Goal: Check status: Check status

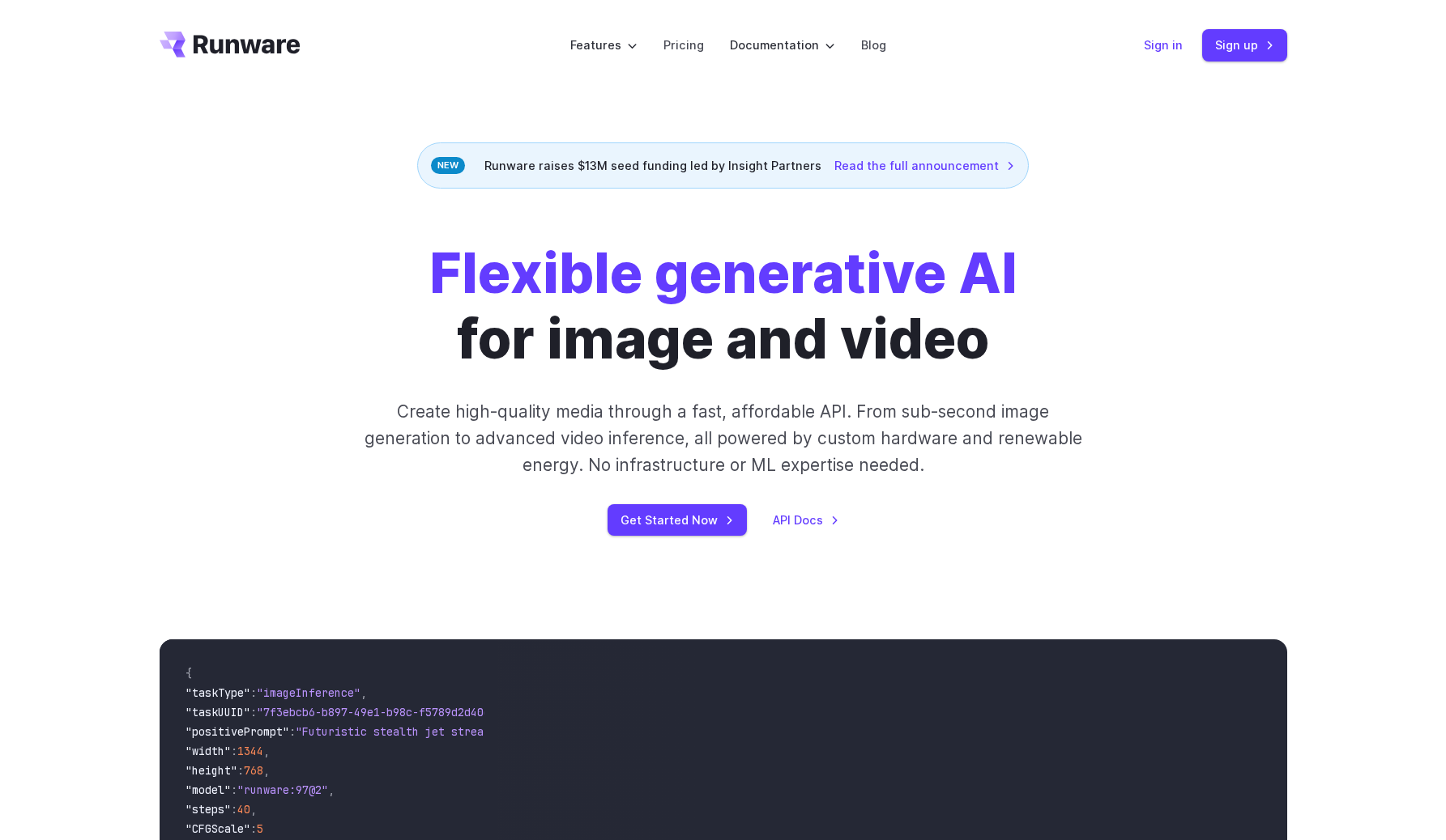
click at [1166, 48] on link "Sign in" at bounding box center [1162, 45] width 39 height 19
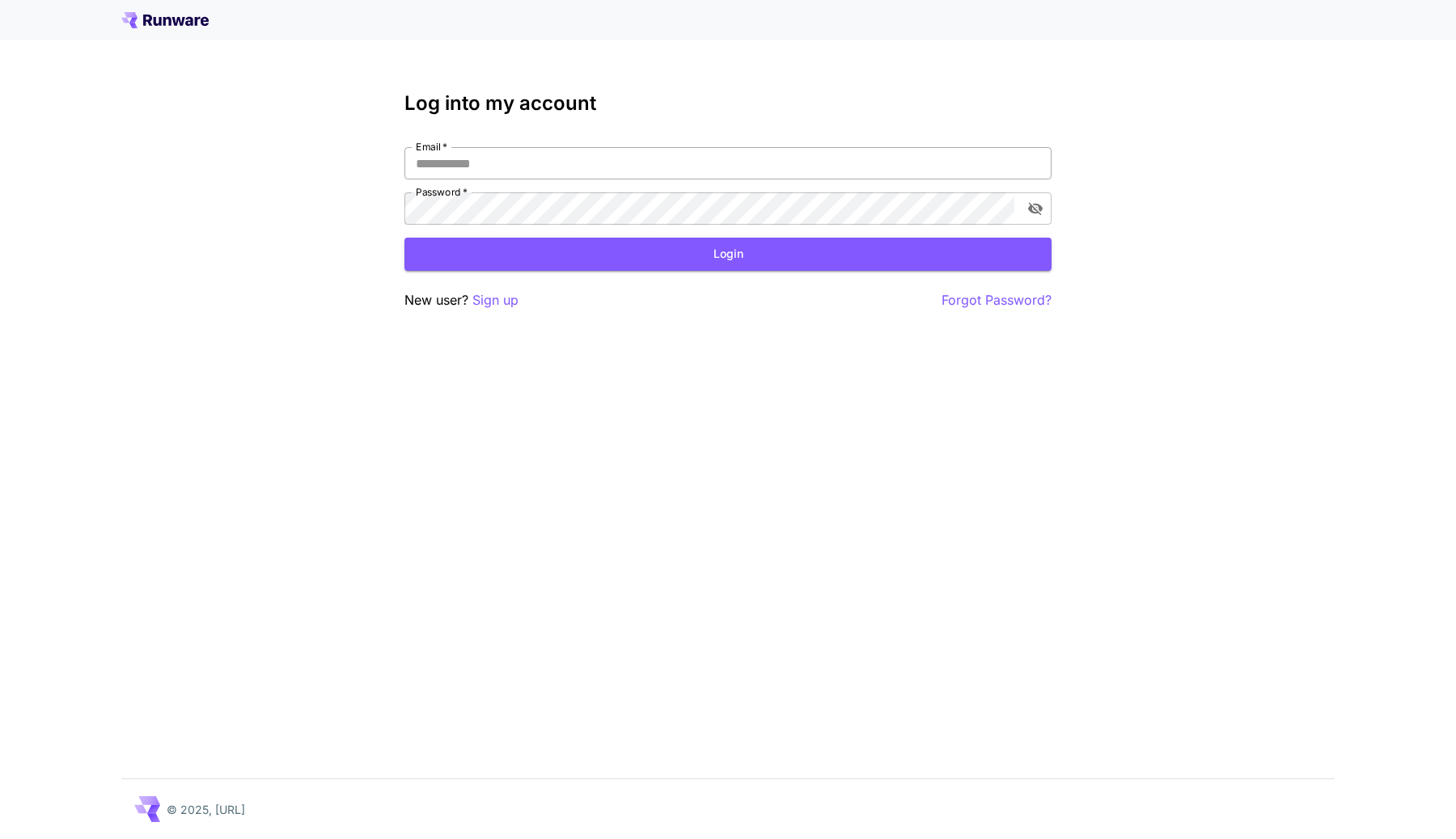
click at [825, 168] on input "Email   *" at bounding box center [728, 162] width 647 height 32
click at [1045, 158] on input "Email   *" at bounding box center [728, 162] width 647 height 32
type input "**********"
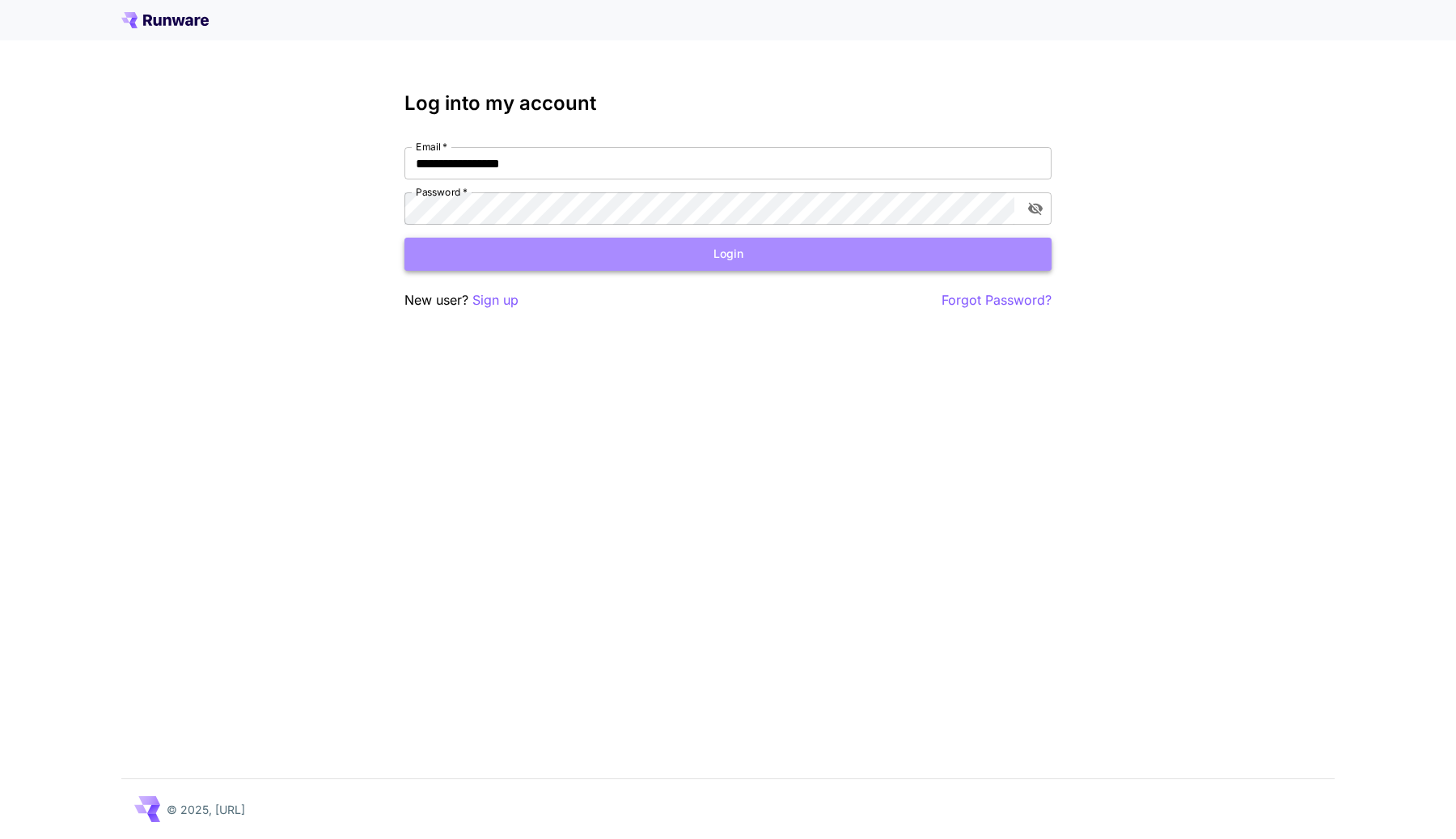
click at [886, 247] on button "Login" at bounding box center [728, 254] width 647 height 33
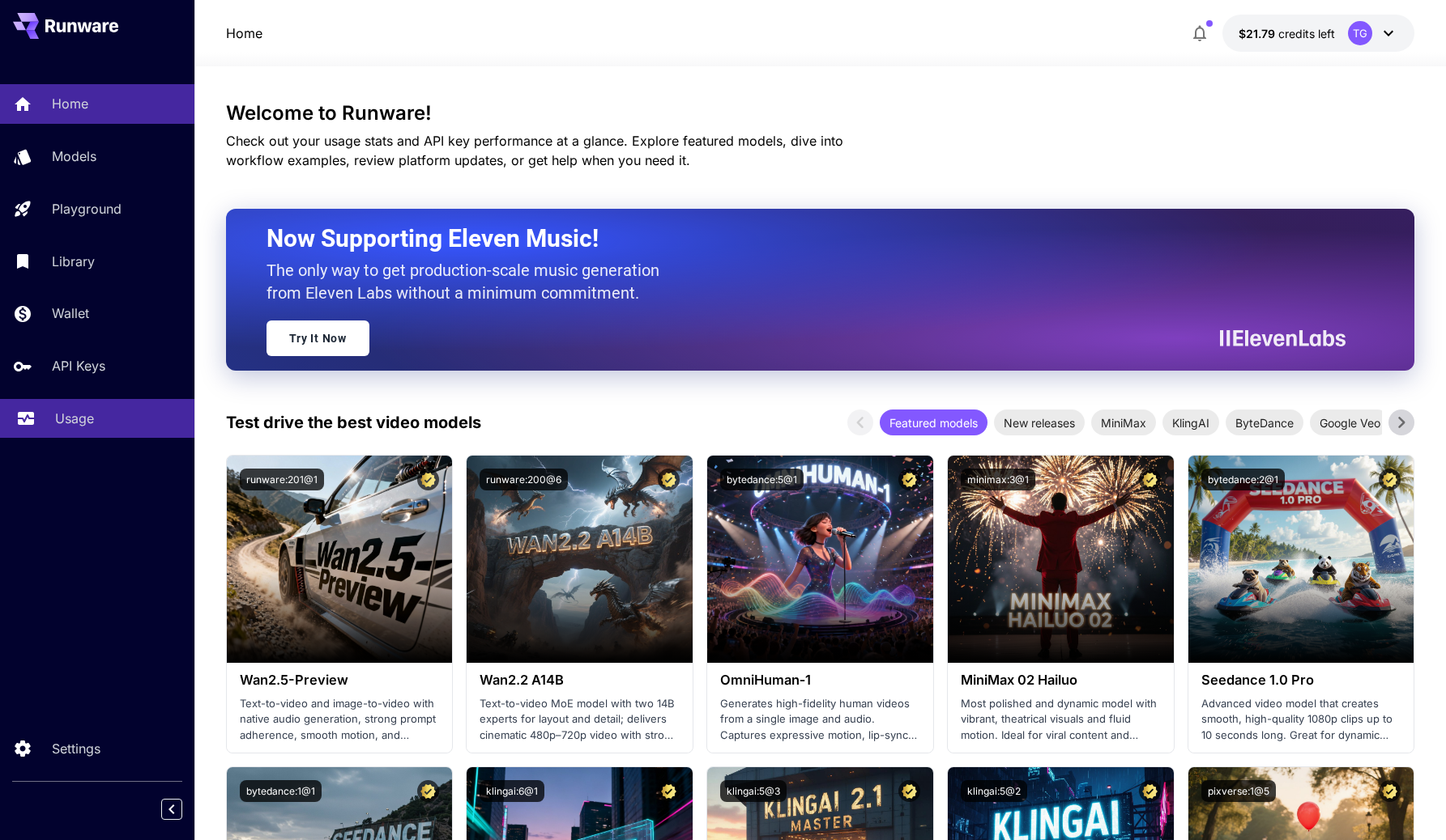
click at [98, 416] on div "Usage" at bounding box center [119, 419] width 126 height 19
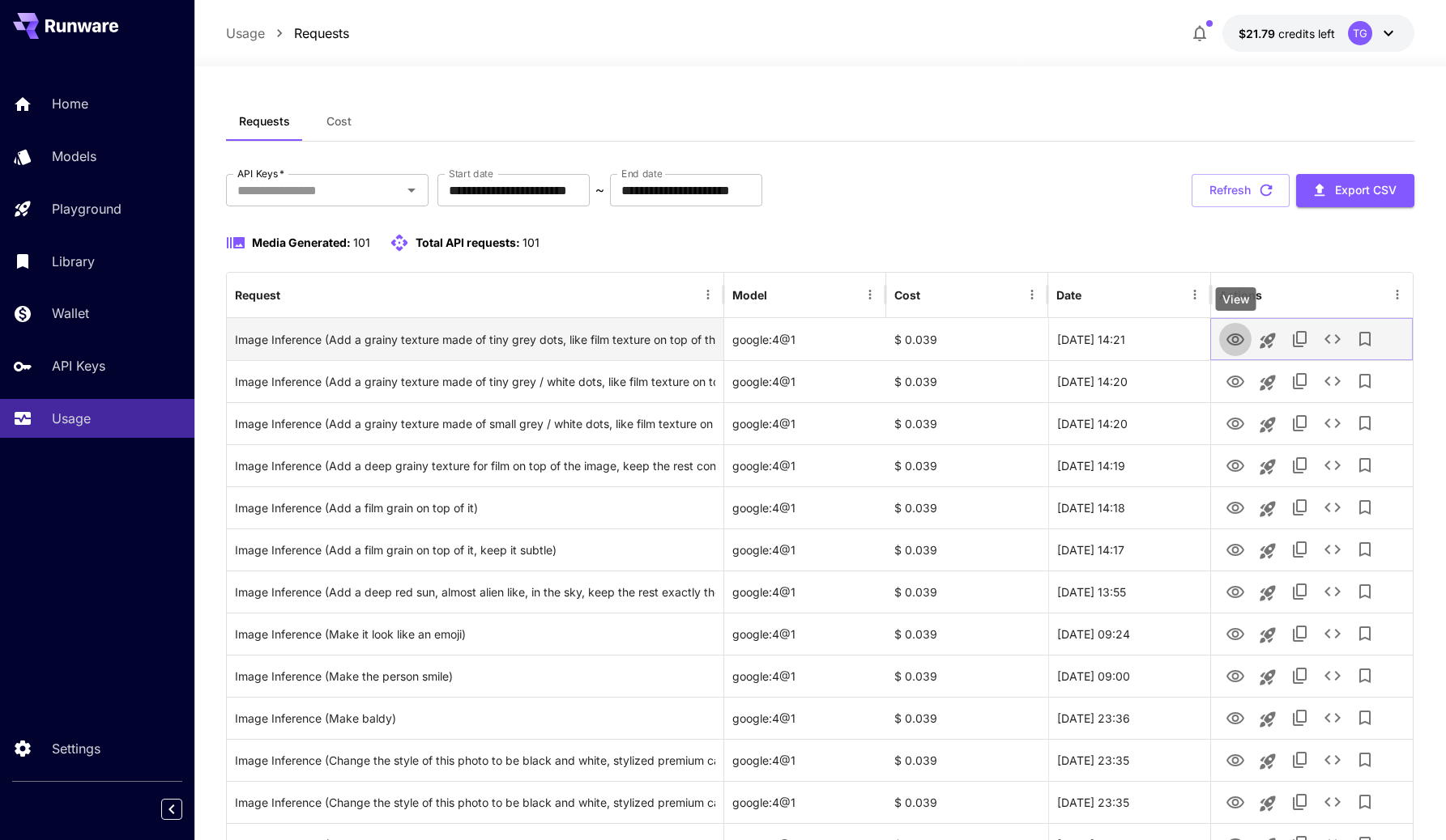
click at [1231, 335] on icon "View" at bounding box center [1235, 340] width 18 height 12
drag, startPoint x: 1102, startPoint y: 336, endPoint x: 1168, endPoint y: 336, distance: 66.0
click at [1168, 336] on div "[DATE] 14:21" at bounding box center [1128, 339] width 162 height 42
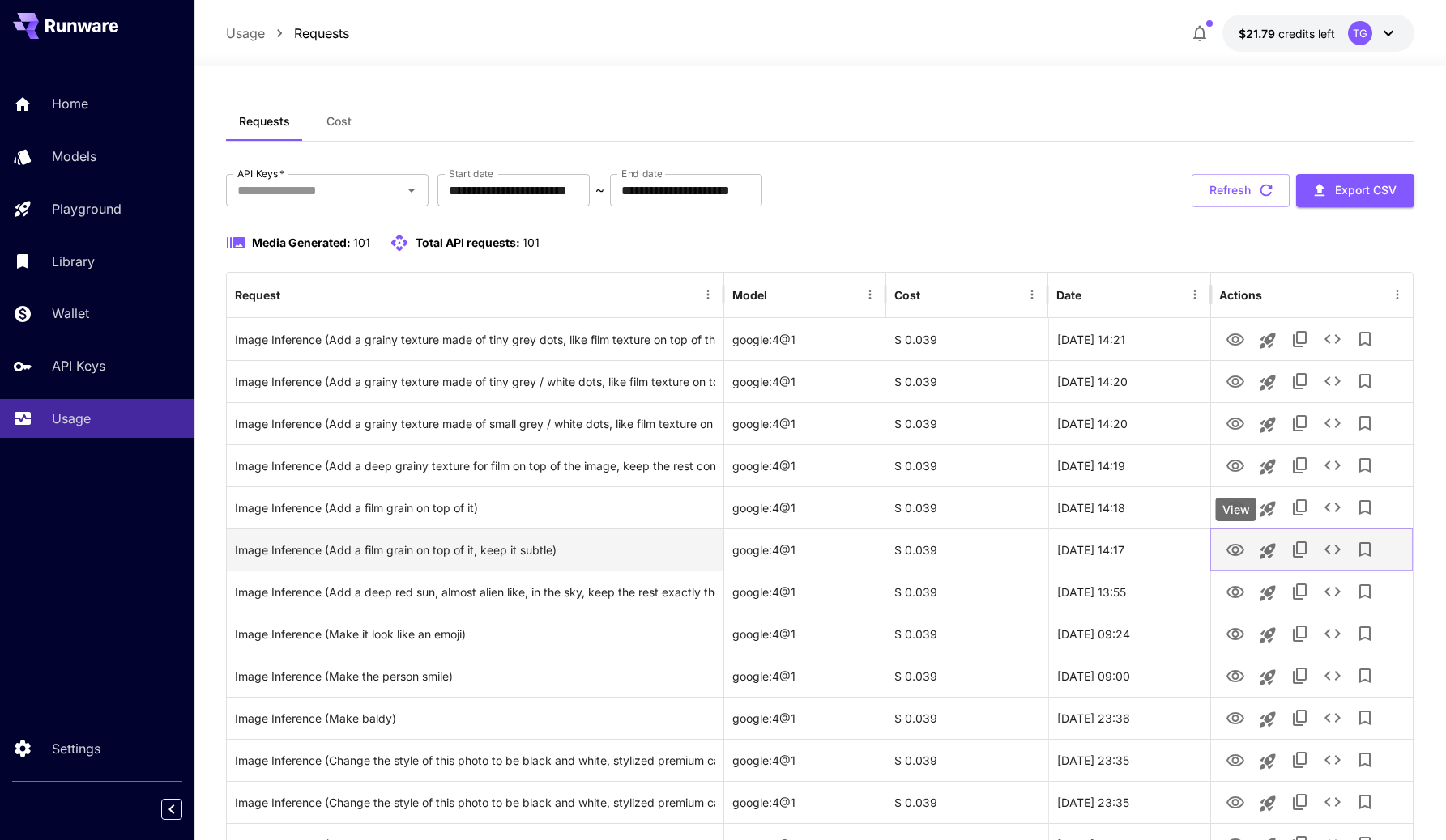
click at [1238, 554] on icon "View" at bounding box center [1235, 550] width 18 height 12
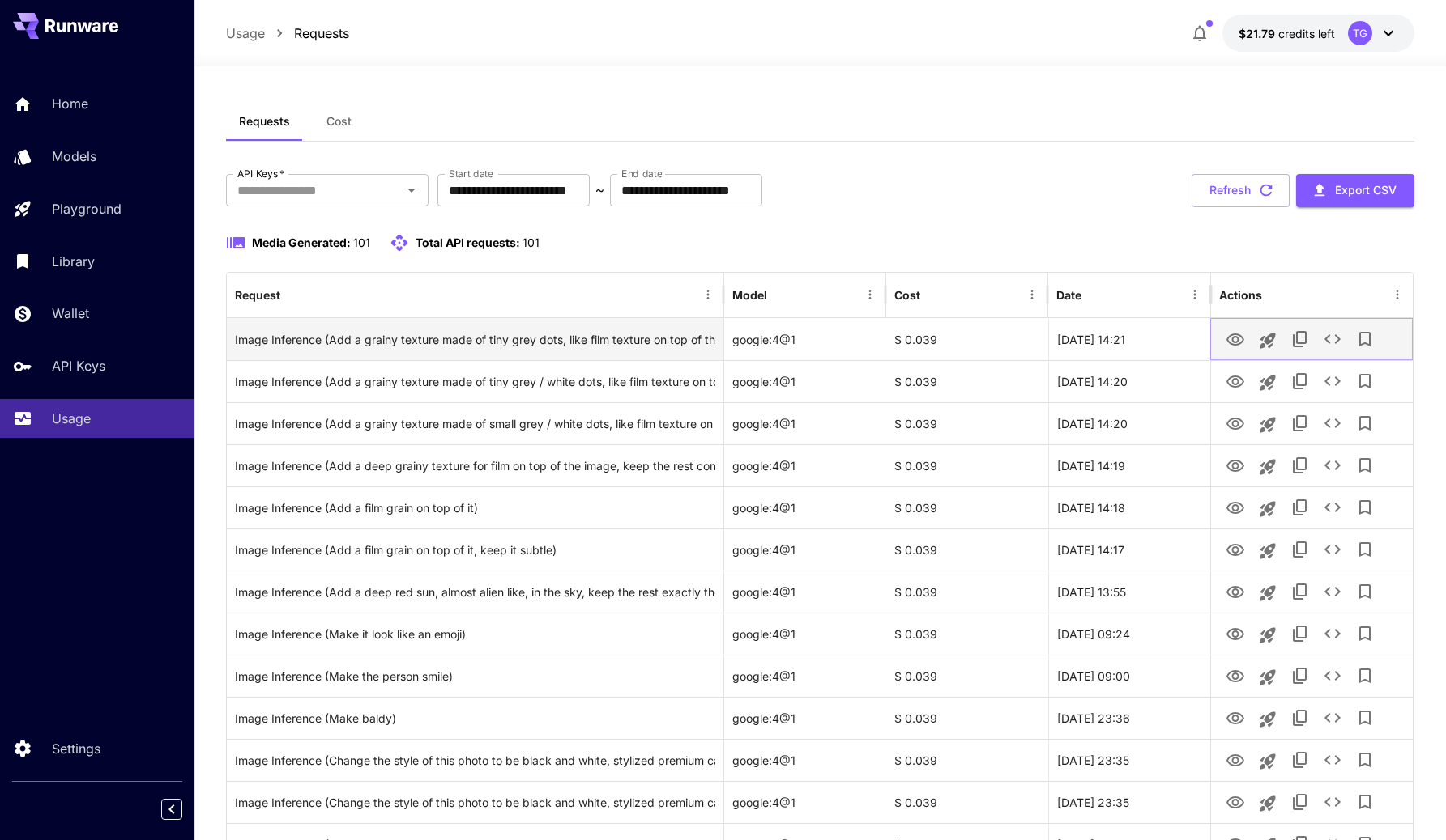
click at [1226, 334] on icon "View" at bounding box center [1235, 340] width 19 height 19
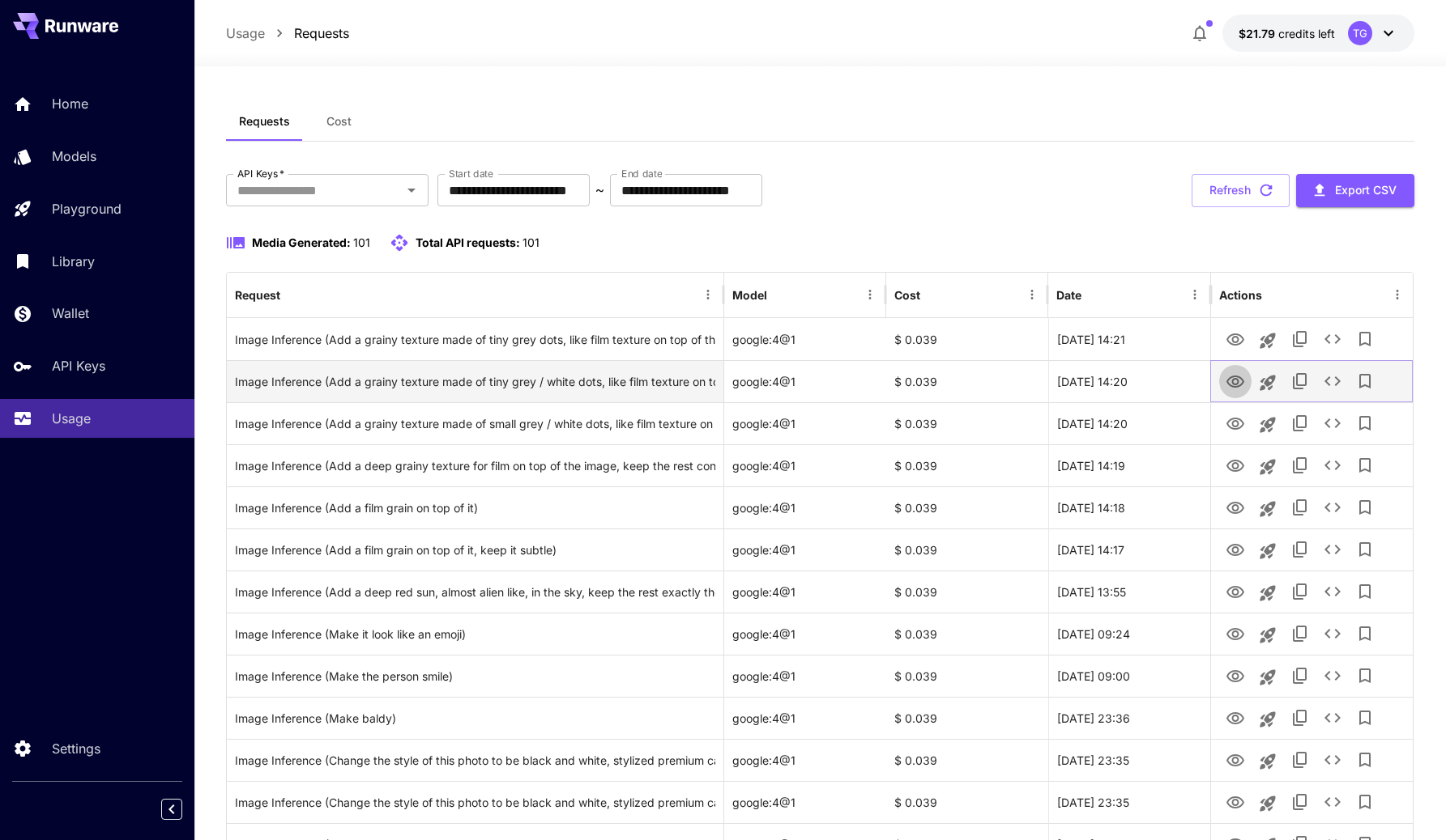
click at [1232, 374] on icon "View" at bounding box center [1235, 382] width 19 height 19
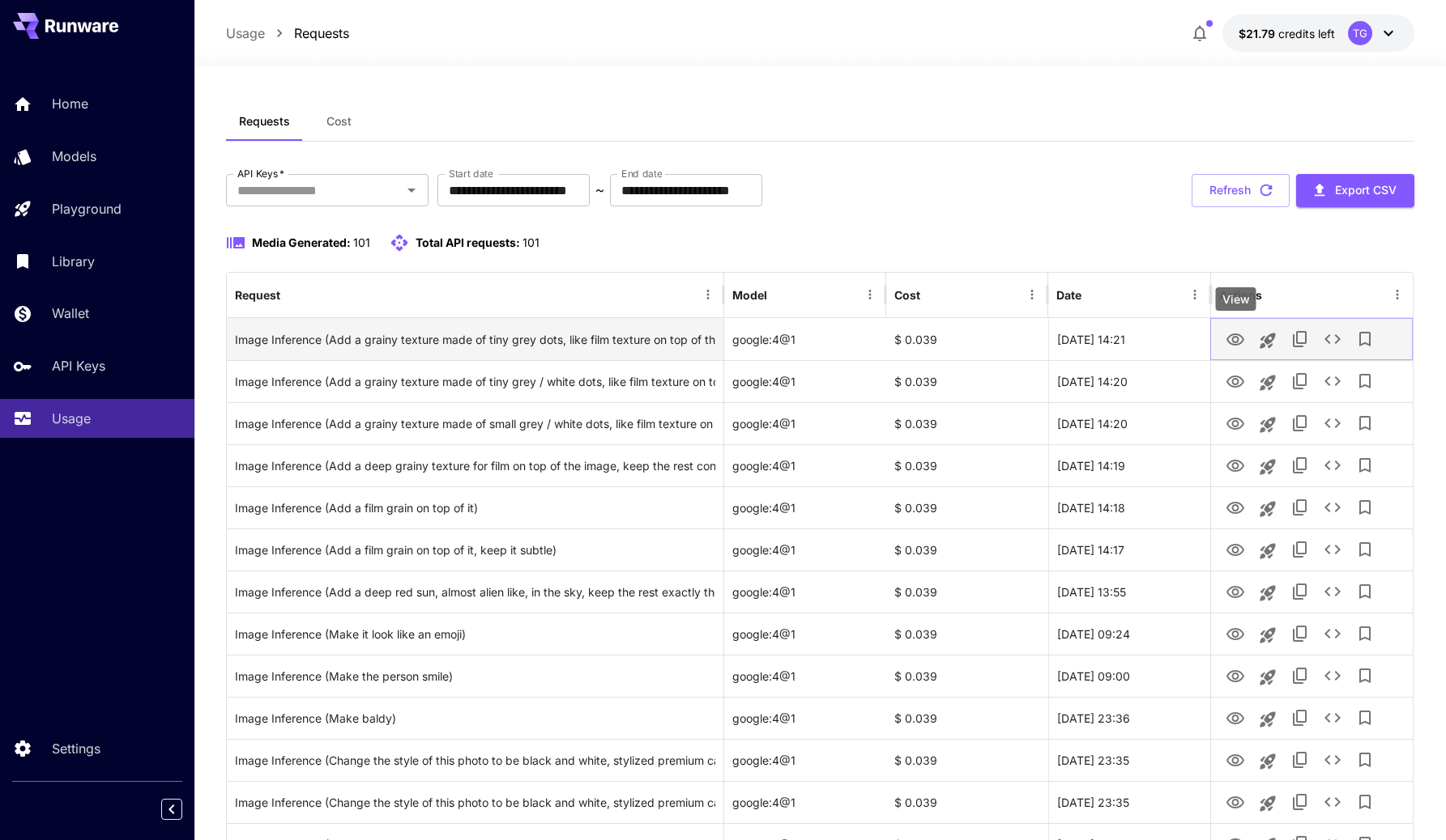
click at [1231, 334] on icon "View" at bounding box center [1235, 340] width 19 height 19
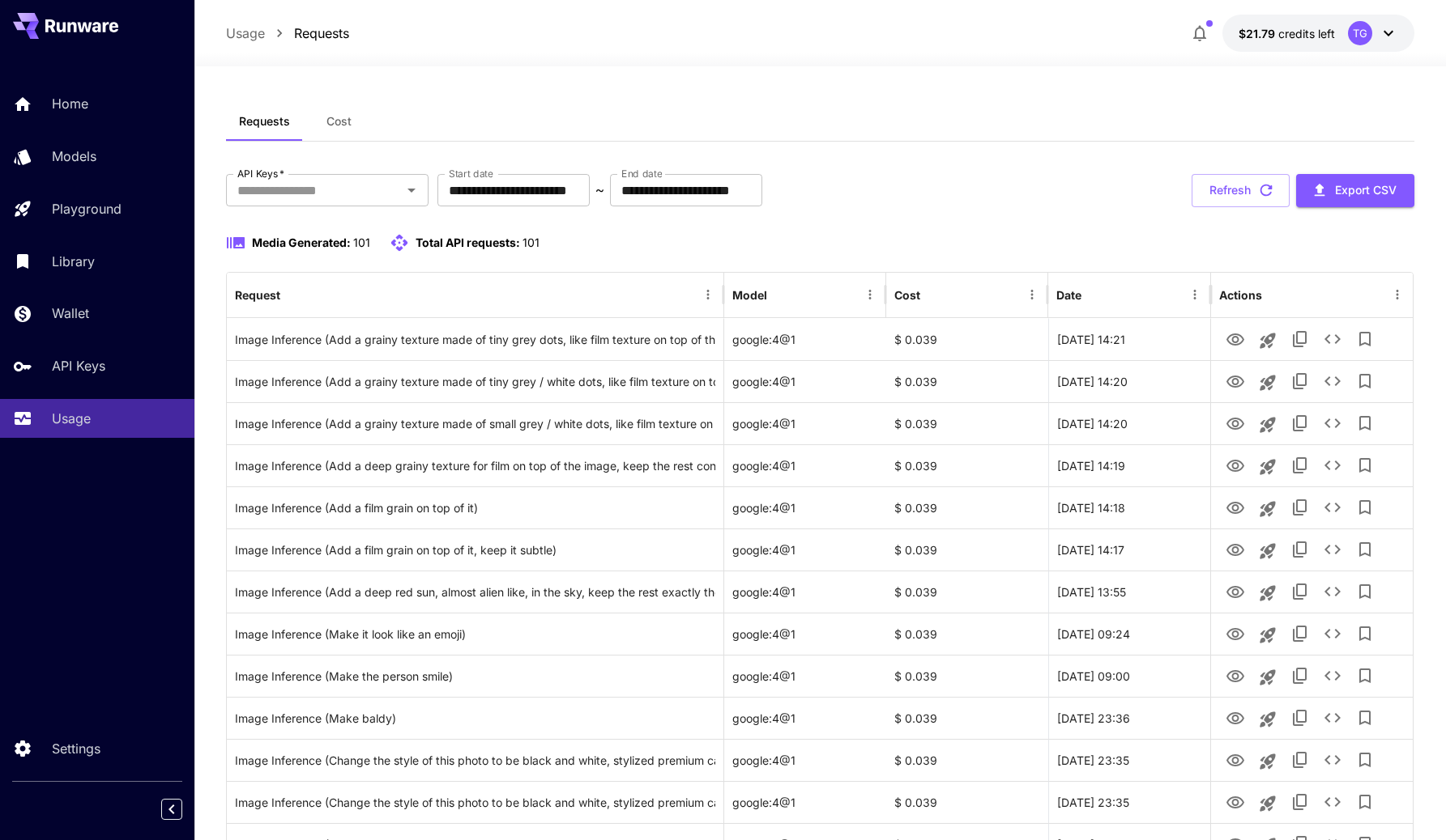
click at [1228, 593] on icon "View" at bounding box center [1235, 593] width 19 height 19
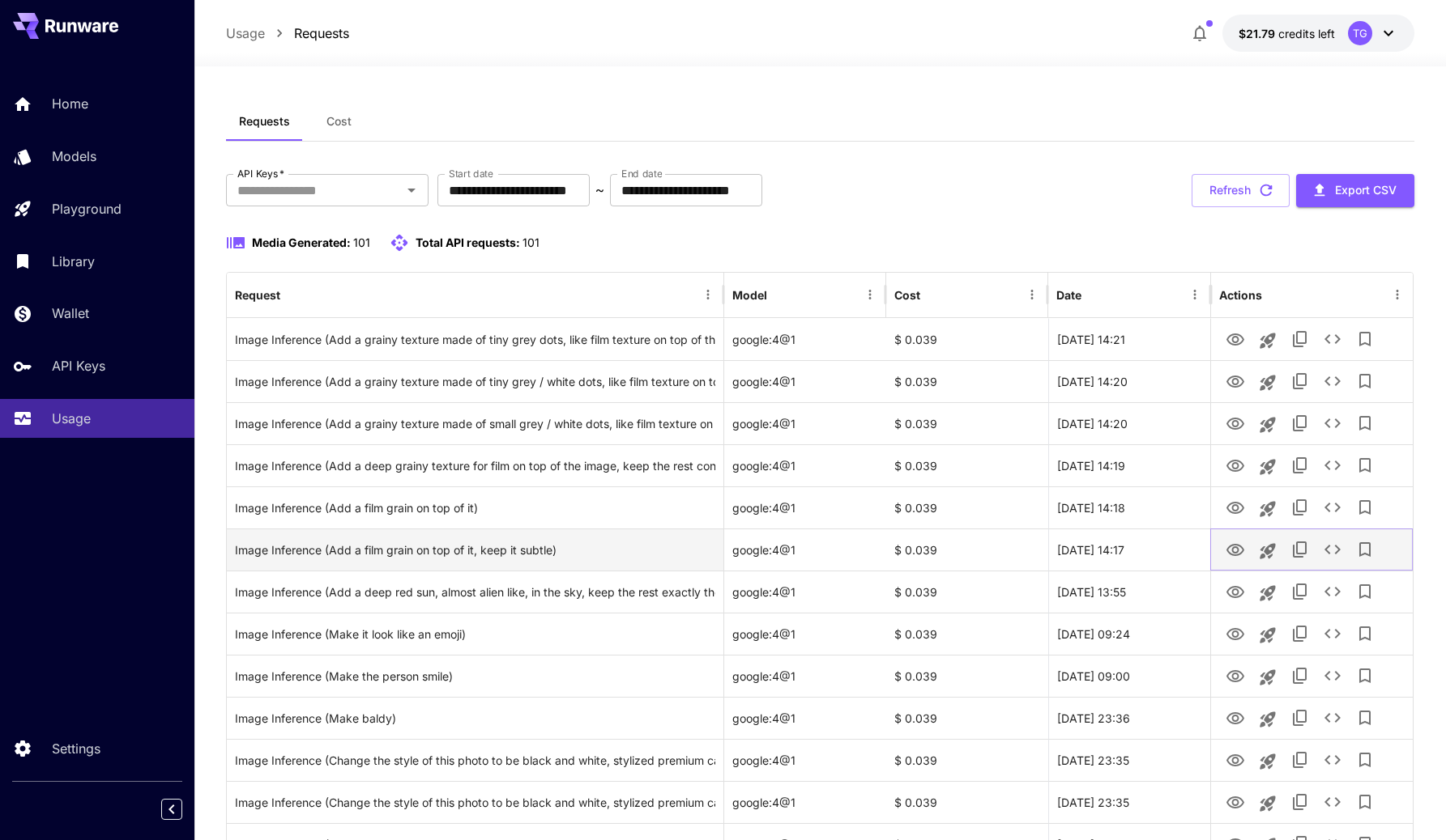
click at [1233, 555] on icon "View" at bounding box center [1235, 550] width 18 height 12
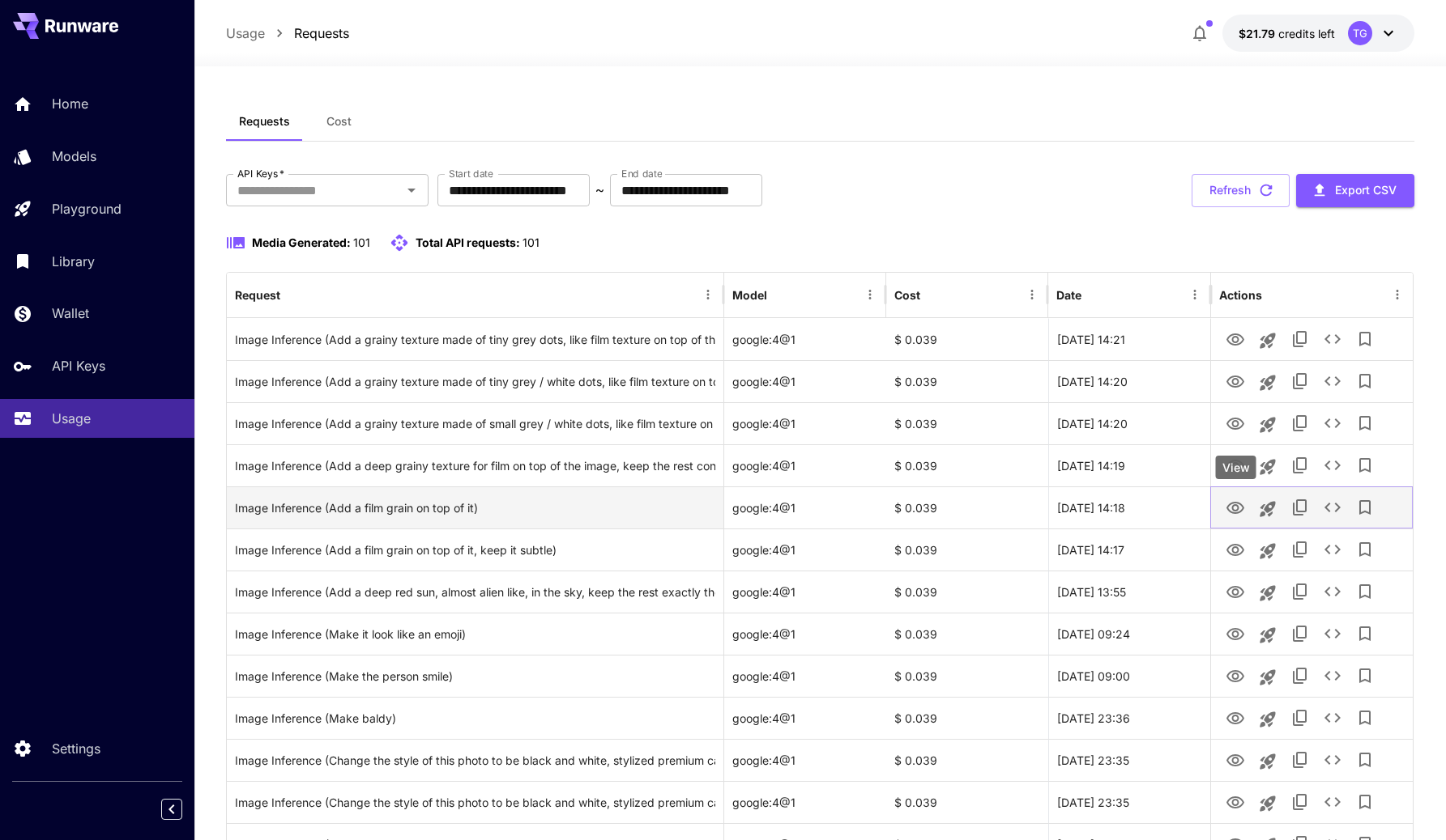
click at [1233, 507] on icon "View" at bounding box center [1235, 509] width 19 height 19
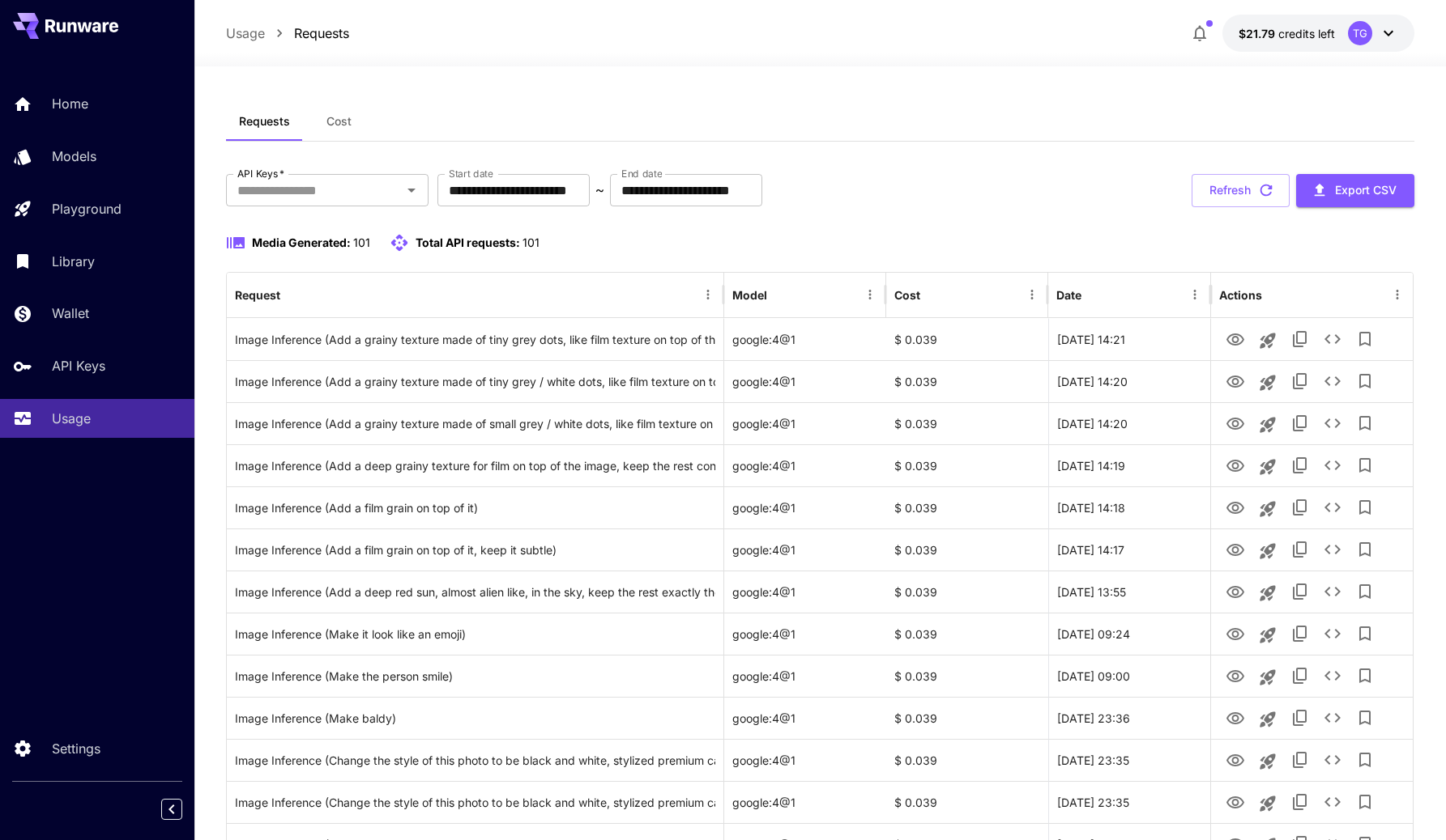
click at [1091, 174] on div "**********" at bounding box center [820, 190] width 1189 height 33
click at [629, 110] on div "Requests Cost" at bounding box center [820, 122] width 1189 height 40
click at [494, 180] on input "**********" at bounding box center [513, 189] width 152 height 32
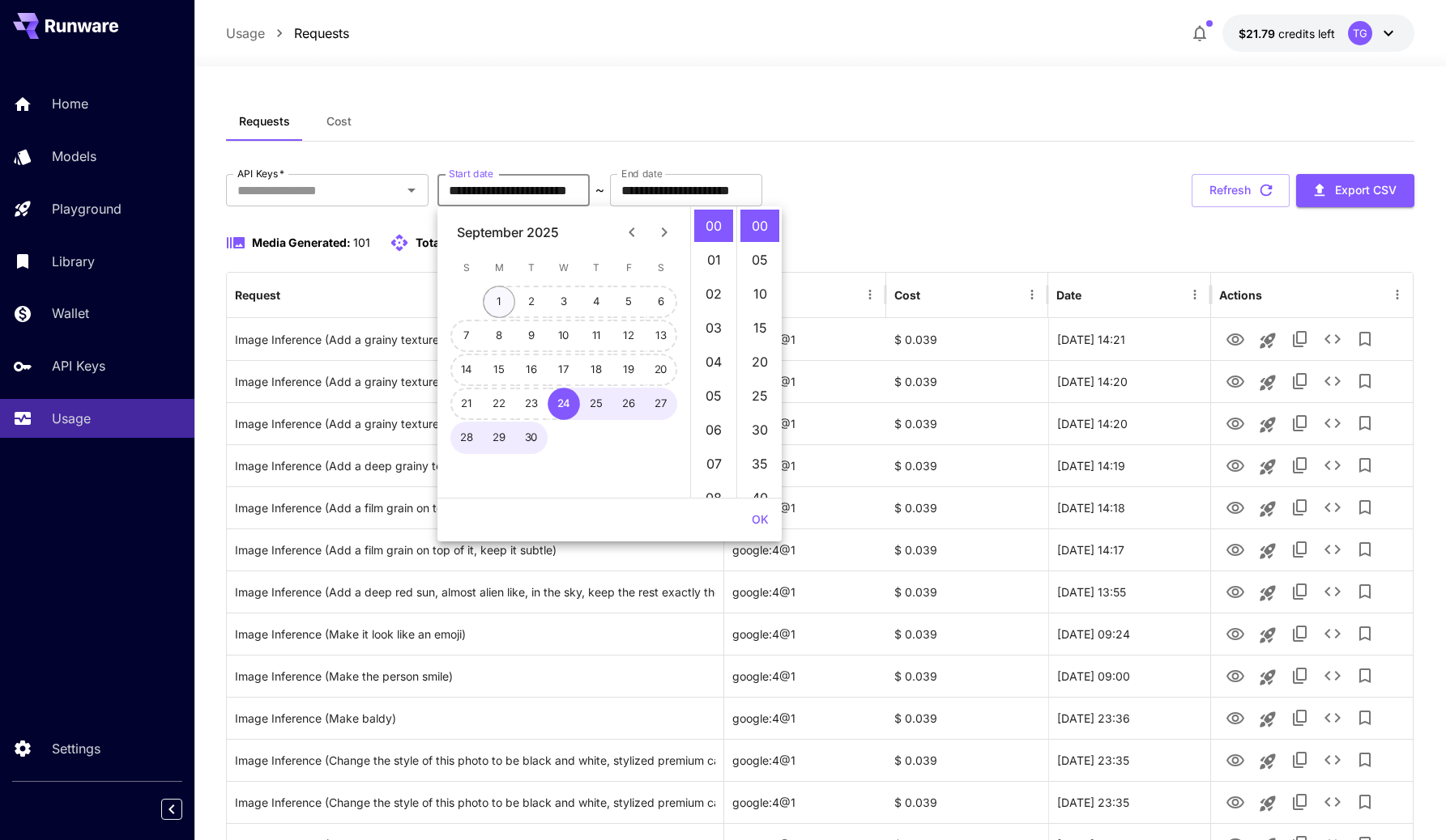
click at [501, 299] on button "1" at bounding box center [498, 301] width 32 height 32
type input "**********"
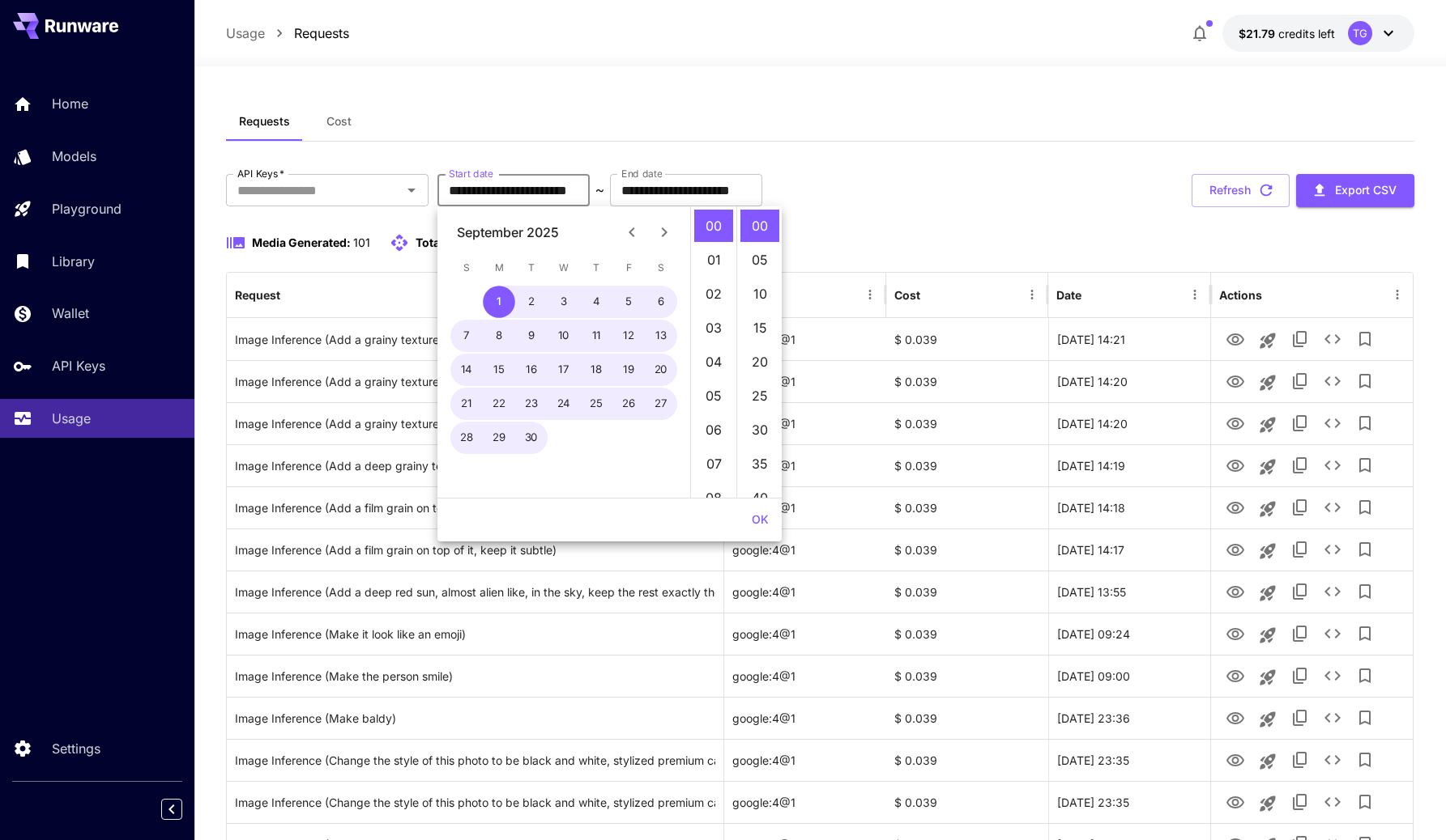
click at [876, 141] on div "Requests Cost" at bounding box center [820, 122] width 1189 height 40
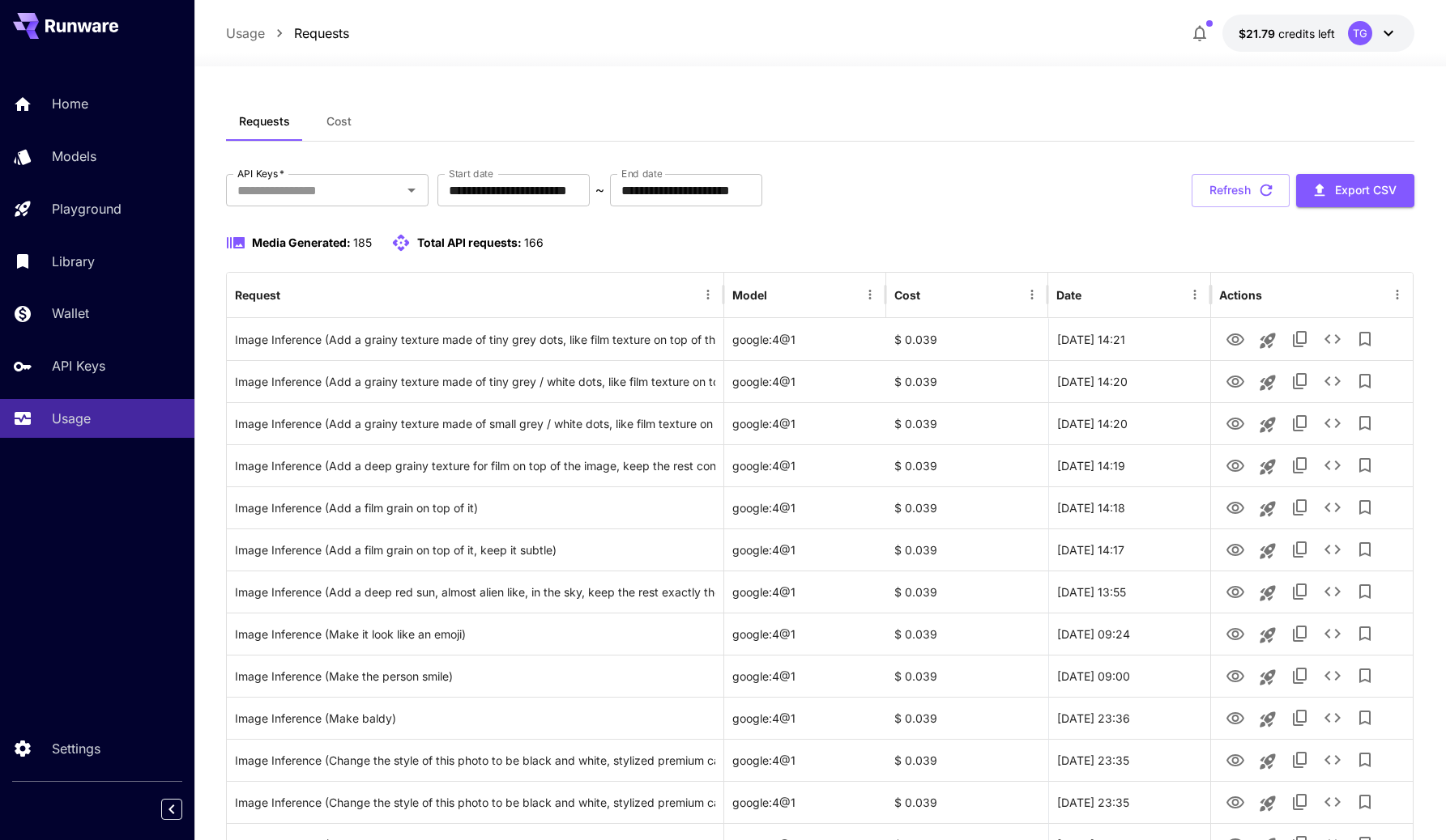
click at [803, 131] on div "Requests Cost" at bounding box center [820, 122] width 1189 height 40
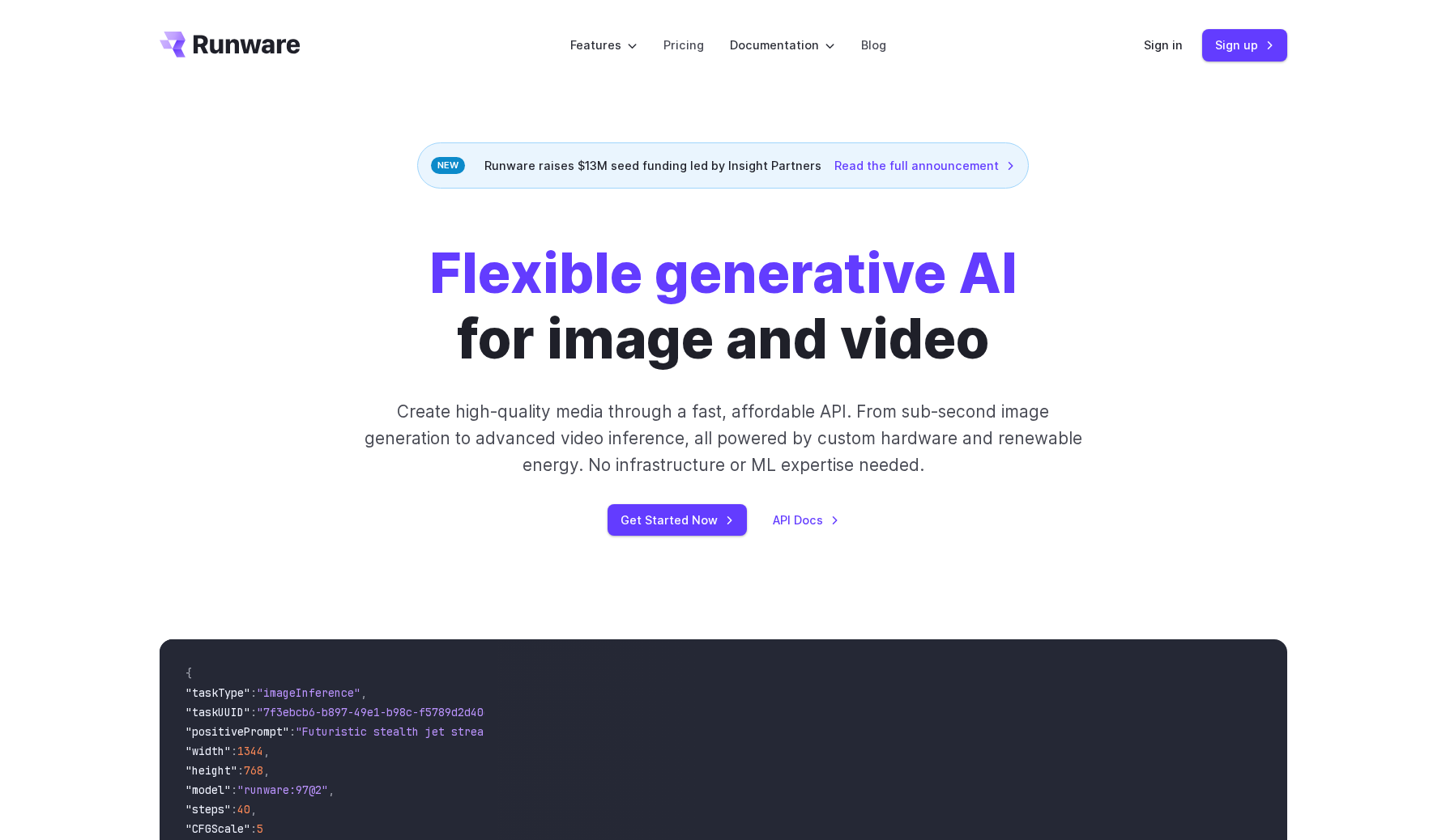
click at [1167, 33] on div "Sign in Sign up" at bounding box center [1215, 45] width 144 height 31
click at [1166, 45] on link "Sign in" at bounding box center [1162, 45] width 39 height 19
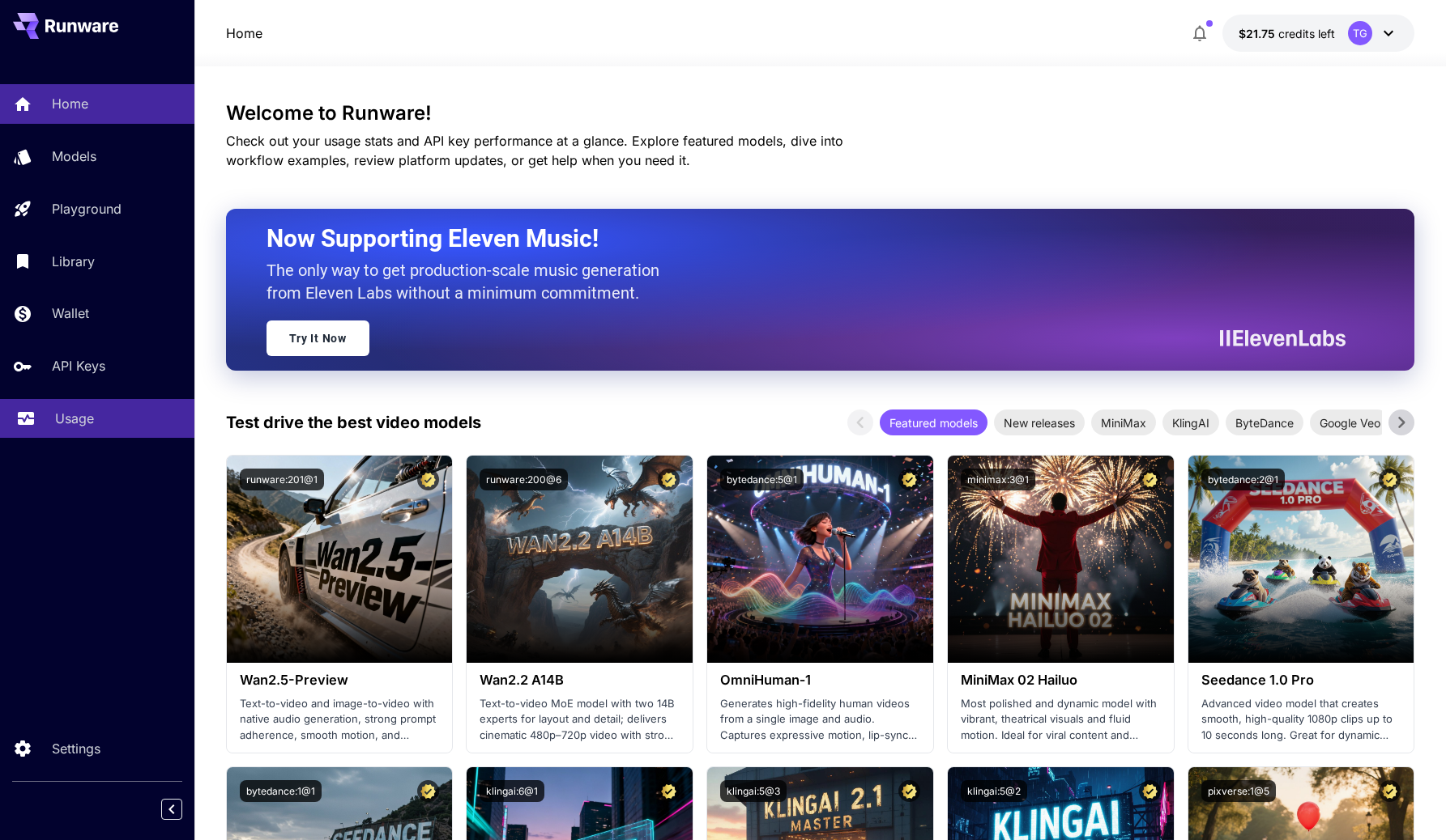
click at [112, 414] on div "Usage" at bounding box center [119, 419] width 126 height 19
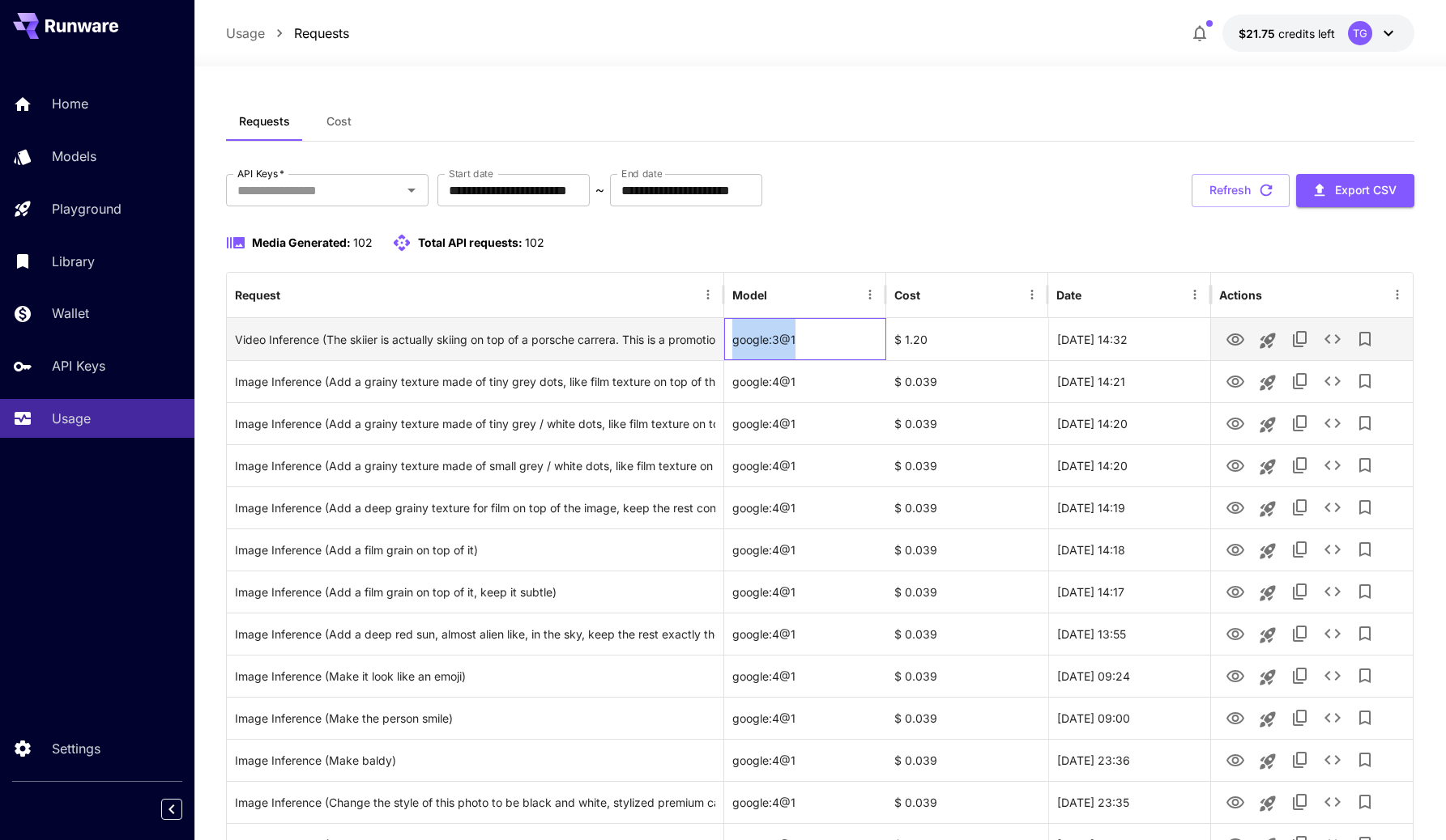
drag, startPoint x: 726, startPoint y: 342, endPoint x: 842, endPoint y: 342, distance: 116.0
click at [842, 342] on div "google:3@1" at bounding box center [805, 339] width 162 height 42
click at [1225, 338] on icon "View" at bounding box center [1235, 340] width 19 height 19
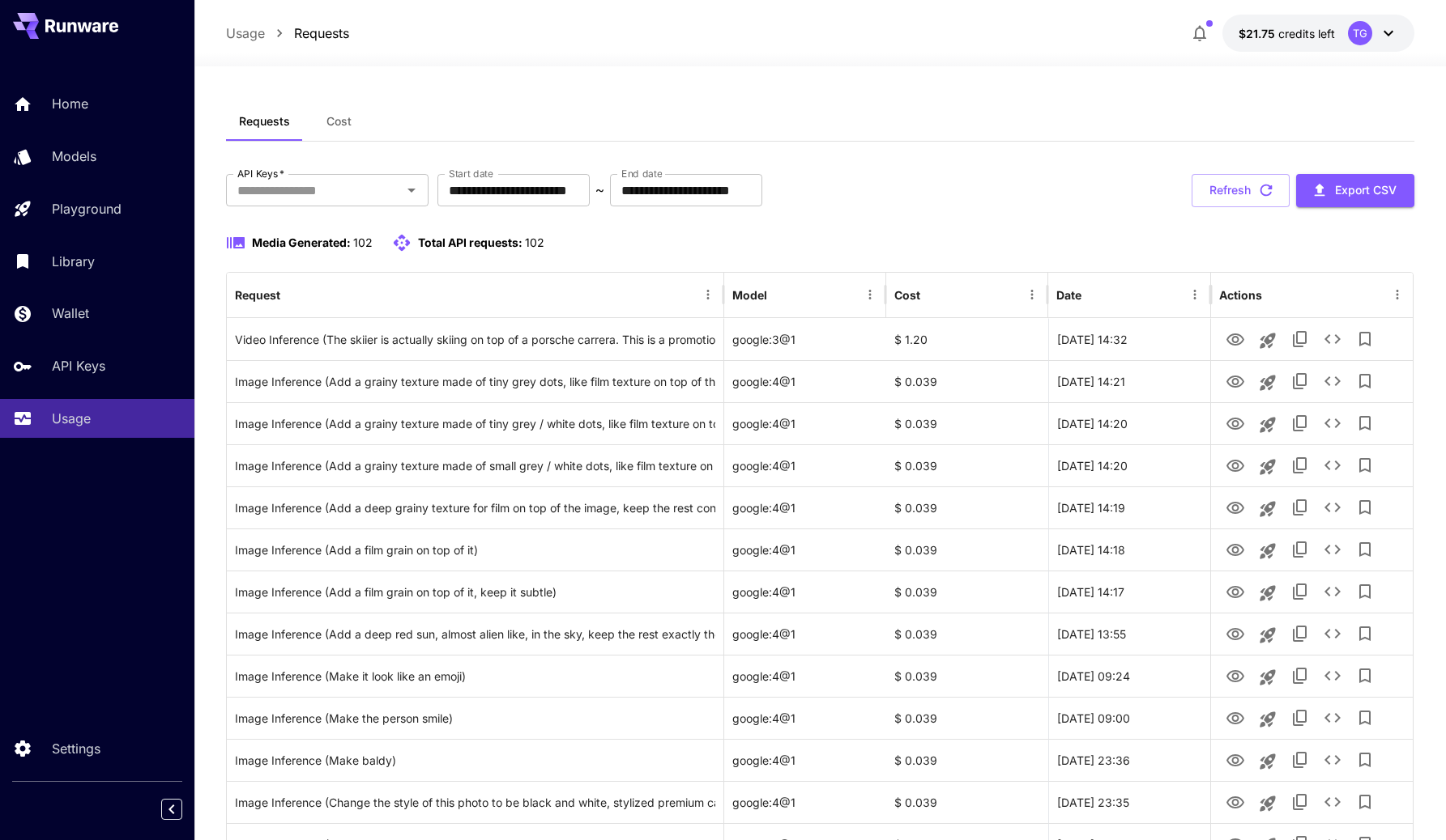
click at [861, 65] on div at bounding box center [820, 56] width 1251 height 19
